Goal: Find contact information: Find contact information

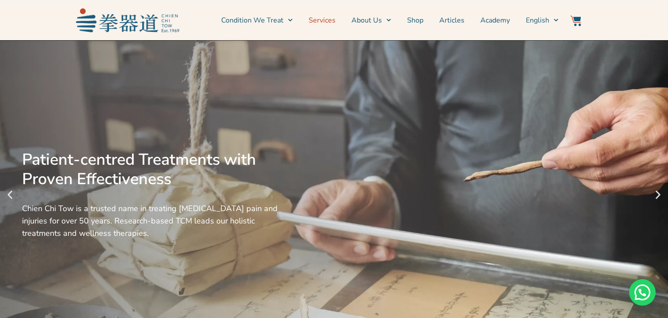
click at [332, 22] on link "Services" at bounding box center [322, 20] width 27 height 22
click at [319, 23] on link "Services" at bounding box center [322, 20] width 27 height 22
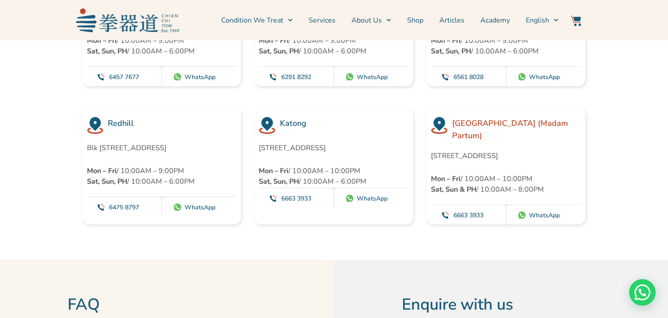
scroll to position [2510, 0]
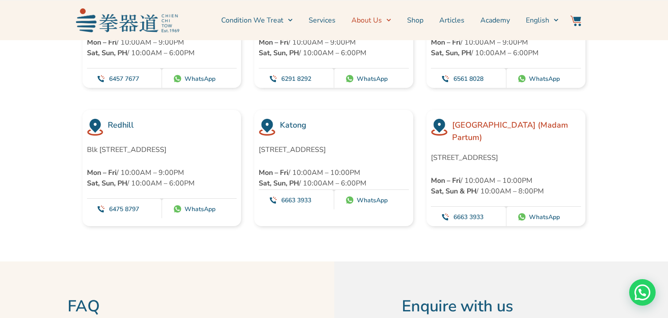
click at [385, 22] on span "Menu" at bounding box center [386, 20] width 9 height 14
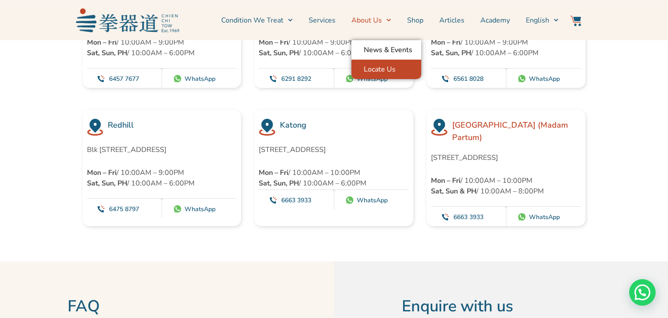
click at [384, 67] on link "Locate Us" at bounding box center [386, 69] width 70 height 19
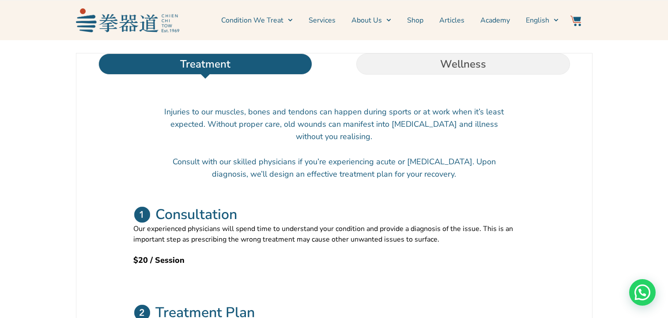
scroll to position [291, 0]
click at [460, 75] on li "Wellness" at bounding box center [463, 64] width 258 height 21
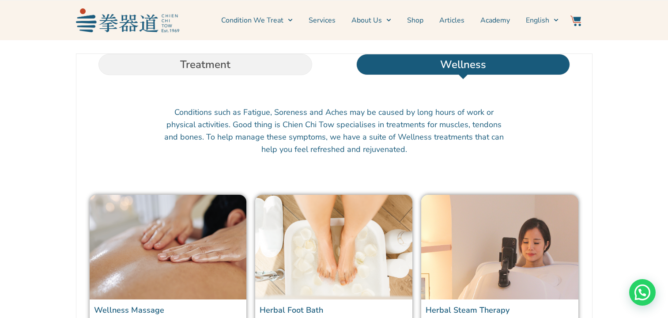
click at [425, 97] on div at bounding box center [334, 90] width 498 height 13
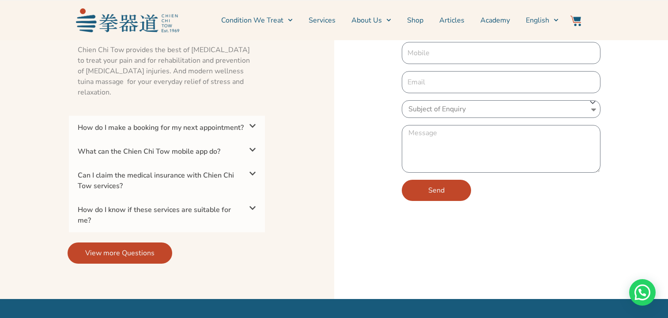
scroll to position [2516, 0]
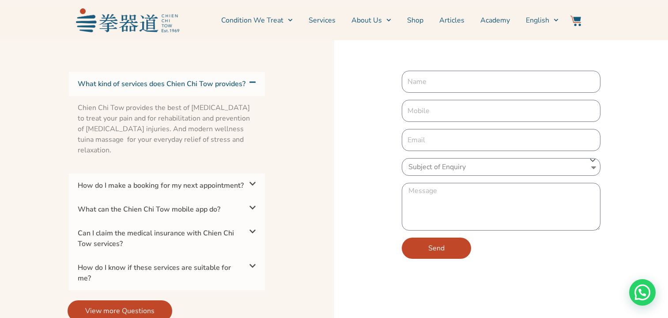
click at [202, 196] on div "How do I make a booking for my next appointment?" at bounding box center [167, 185] width 196 height 24
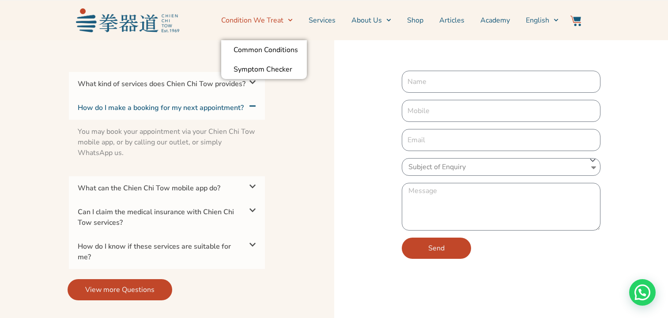
click at [278, 20] on link "Condition We Treat" at bounding box center [257, 20] width 72 height 22
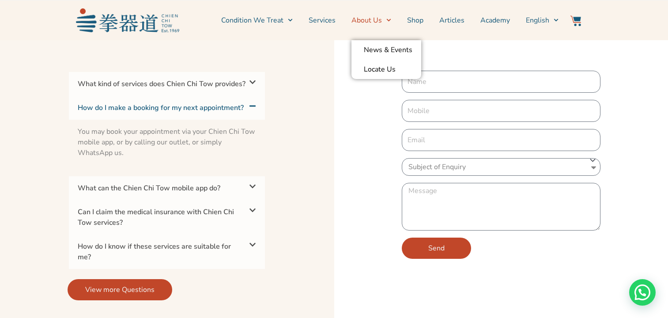
click at [380, 20] on link "About Us" at bounding box center [371, 20] width 40 height 22
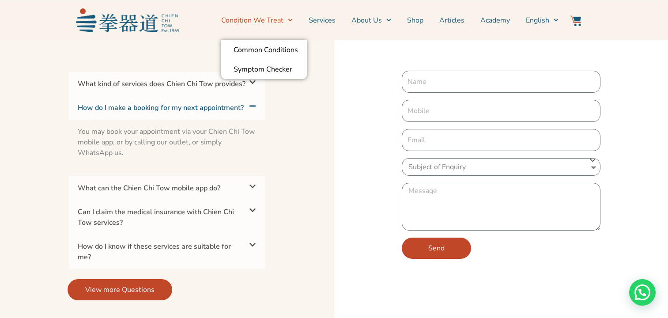
click at [290, 23] on span "Menu" at bounding box center [287, 20] width 9 height 14
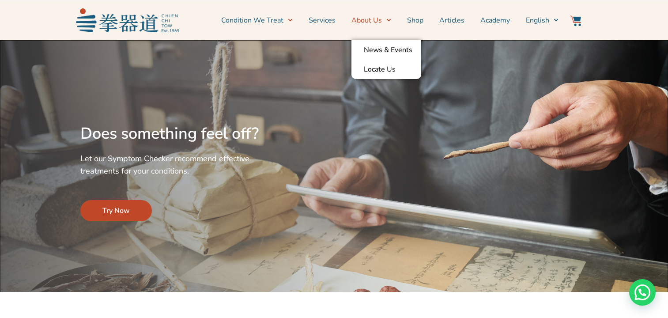
click at [368, 21] on link "About Us" at bounding box center [371, 20] width 40 height 22
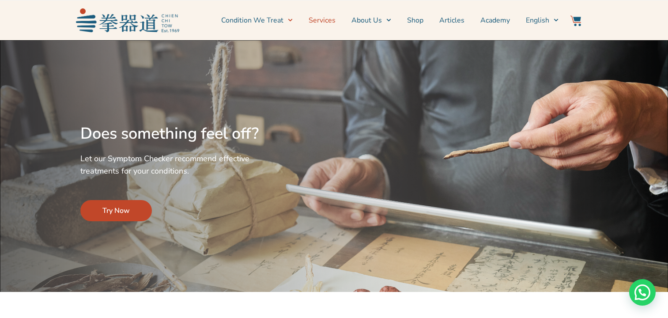
click at [335, 19] on link "Services" at bounding box center [322, 20] width 27 height 22
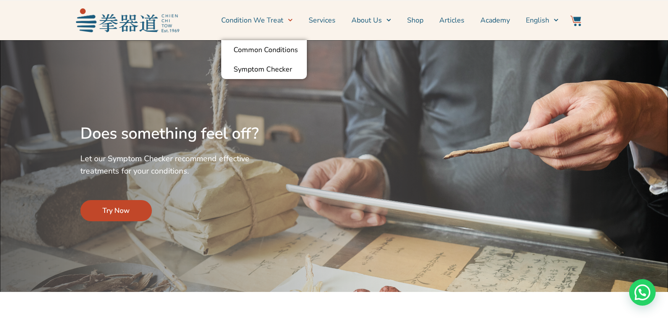
click at [275, 17] on link "Condition We Treat" at bounding box center [257, 20] width 72 height 22
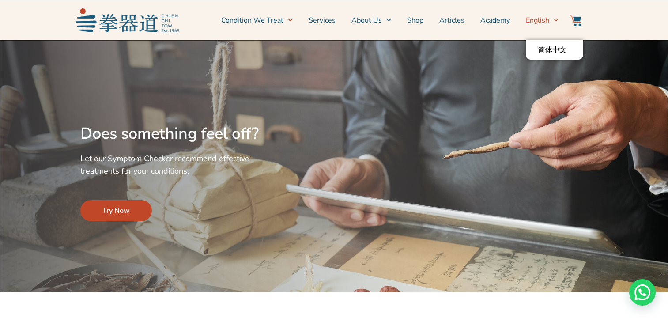
click at [555, 23] on span "Switch to English" at bounding box center [553, 20] width 9 height 14
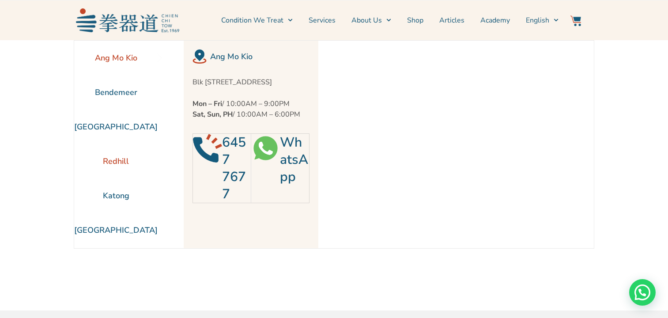
click at [117, 161] on li "Redhill" at bounding box center [115, 161] width 83 height 34
click at [281, 173] on link "WhatsApp" at bounding box center [294, 159] width 28 height 53
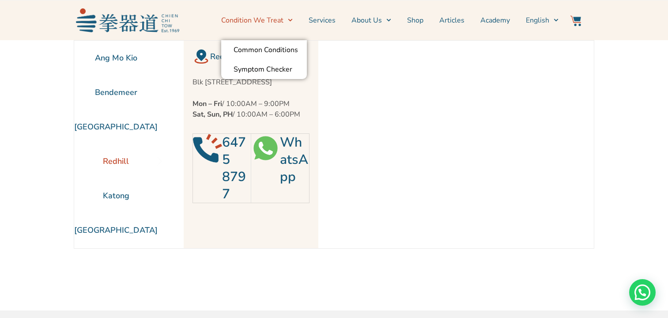
click at [287, 15] on span "Menu" at bounding box center [287, 20] width 9 height 14
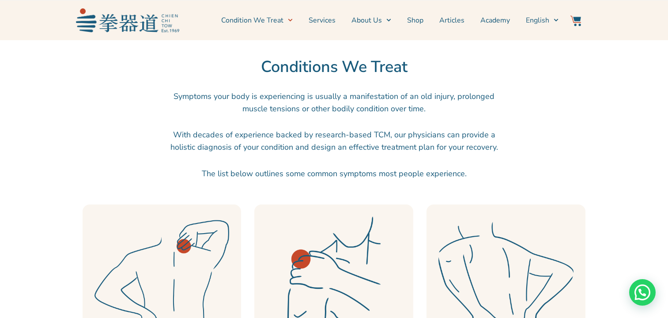
scroll to position [249, 0]
